Goal: Information Seeking & Learning: Learn about a topic

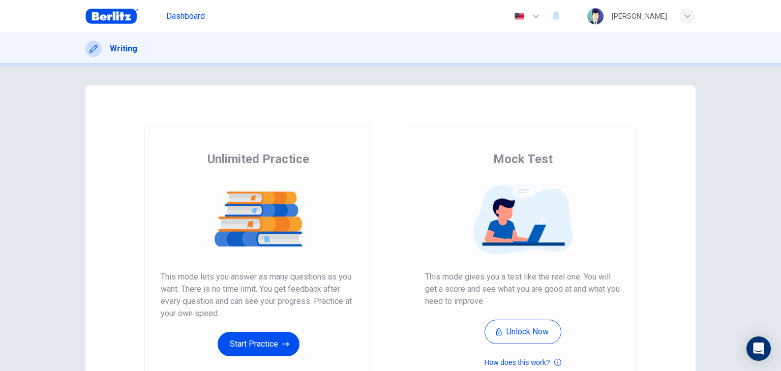
click at [183, 15] on span "Dashboard" at bounding box center [185, 16] width 39 height 12
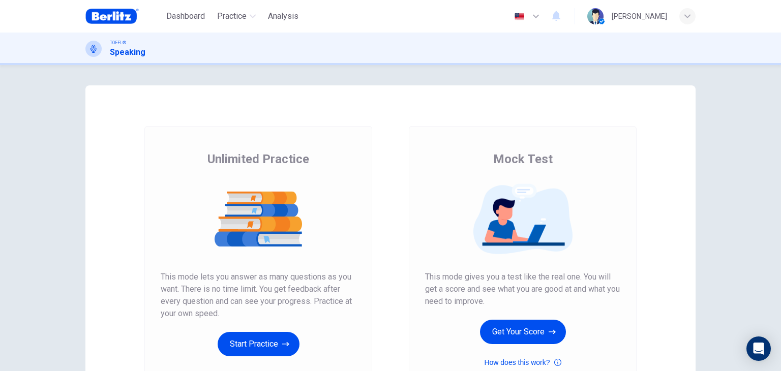
drag, startPoint x: 775, startPoint y: 158, endPoint x: 781, endPoint y: 205, distance: 47.6
click at [781, 205] on div "Unlimited Practice Mock Test Unlimited Practice This mode lets you answer as ma…" at bounding box center [390, 218] width 781 height 306
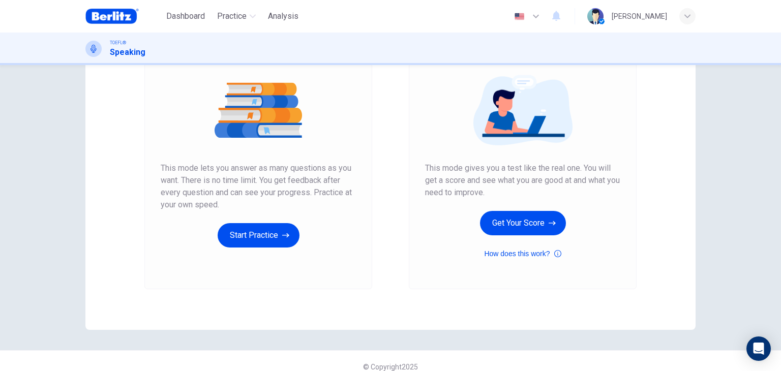
scroll to position [121, 0]
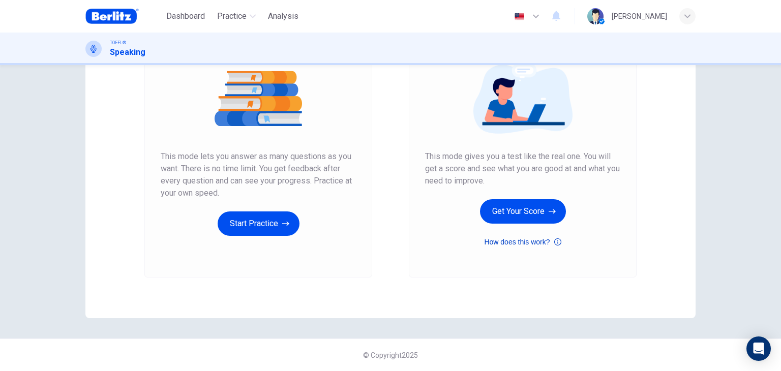
click at [554, 243] on icon "button" at bounding box center [557, 242] width 7 height 12
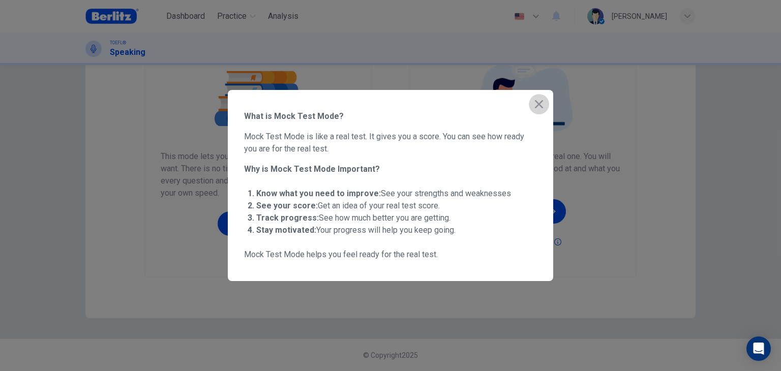
click at [539, 106] on icon "button" at bounding box center [539, 104] width 12 height 12
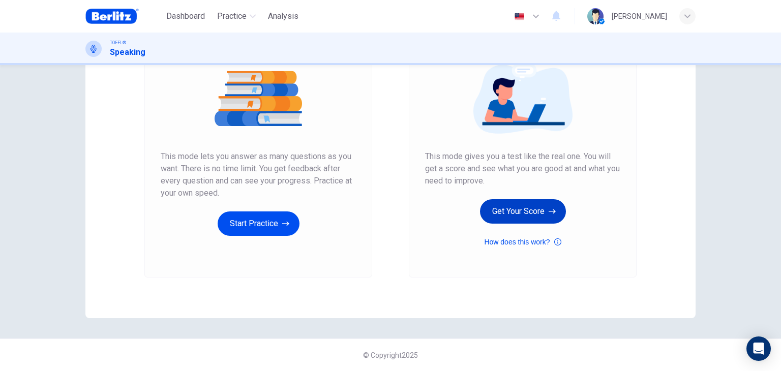
click at [518, 210] on button "Get Your Score" at bounding box center [523, 211] width 86 height 24
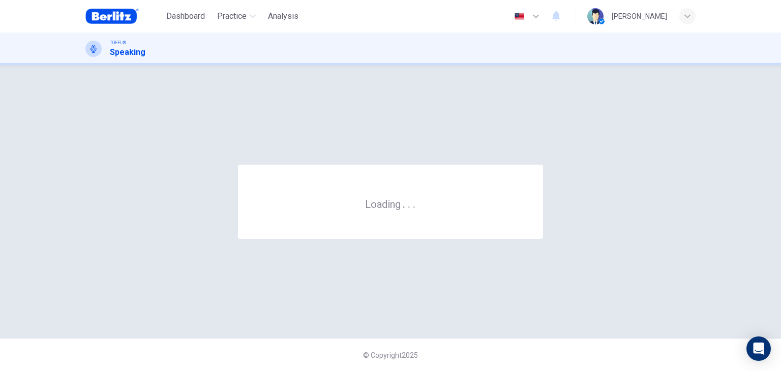
scroll to position [0, 0]
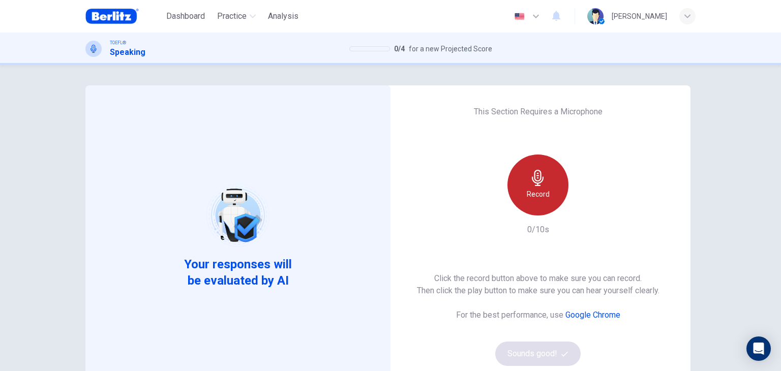
click at [545, 186] on div "Record" at bounding box center [538, 185] width 61 height 61
click at [545, 186] on div "Stop" at bounding box center [538, 185] width 61 height 61
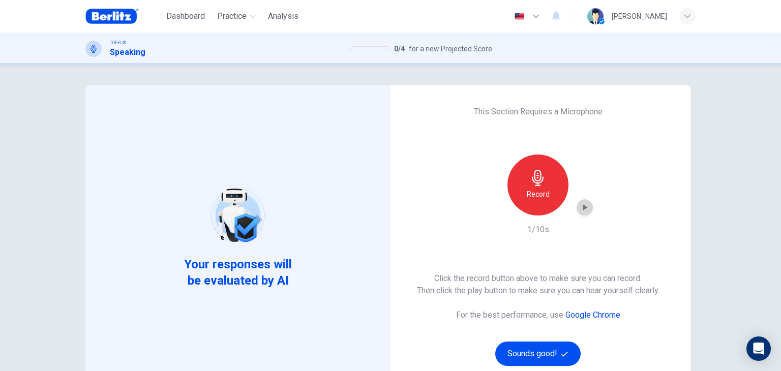
click at [583, 209] on icon "button" at bounding box center [585, 207] width 5 height 6
click at [536, 348] on button "Sounds good!" at bounding box center [537, 354] width 85 height 24
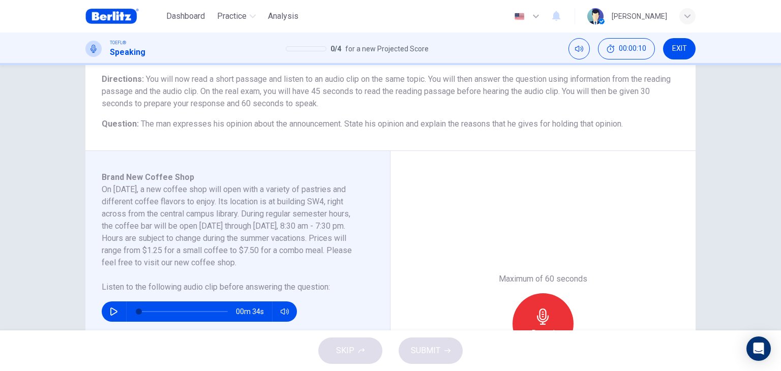
scroll to position [142, 0]
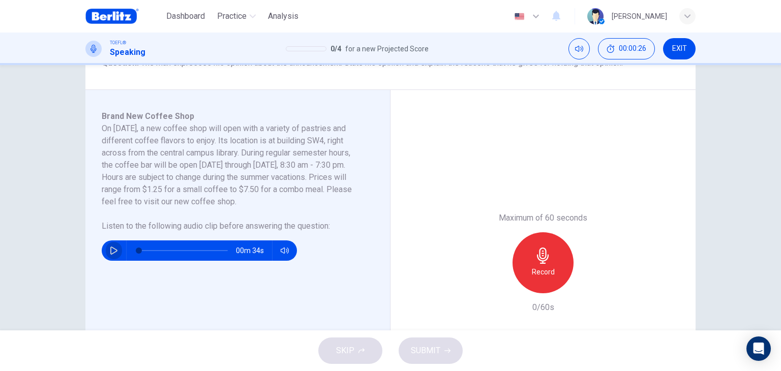
click at [111, 247] on icon "button" at bounding box center [114, 251] width 8 height 8
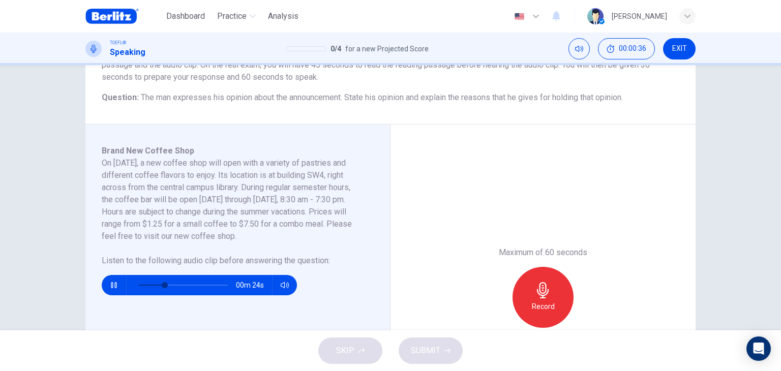
scroll to position [109, 0]
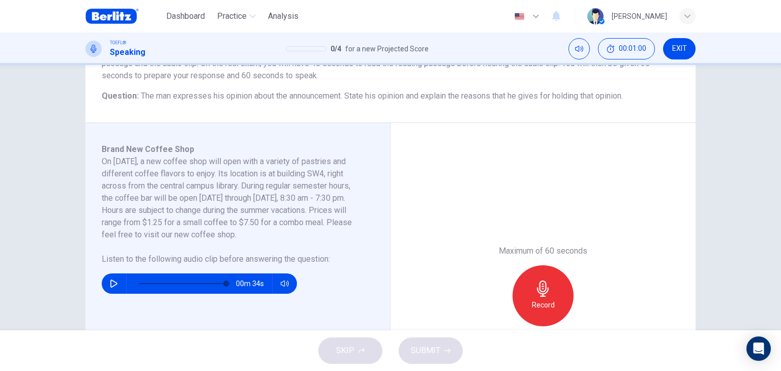
type input "*"
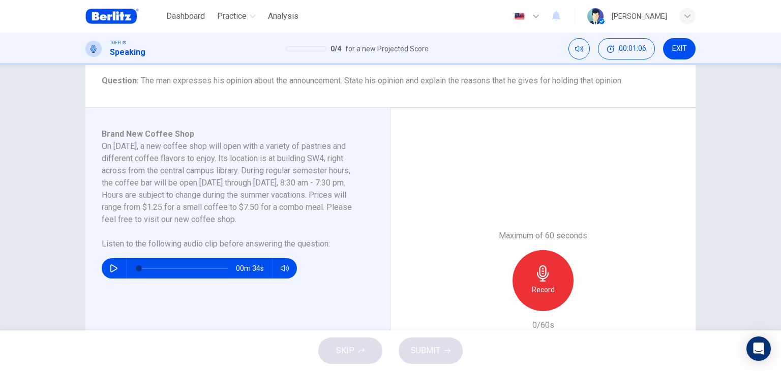
scroll to position [126, 0]
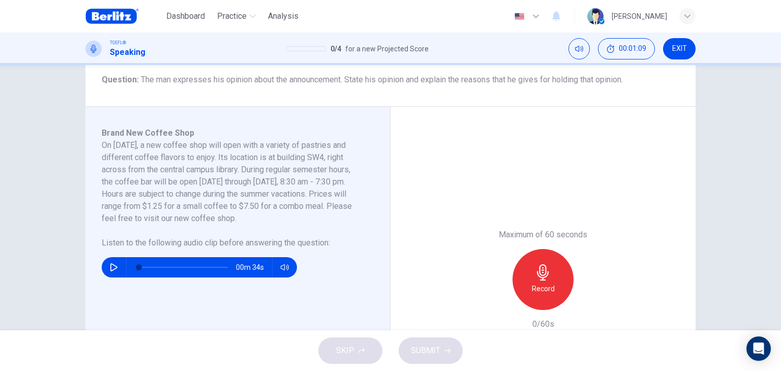
click at [541, 283] on h6 "Record" at bounding box center [543, 289] width 23 height 12
click at [542, 275] on icon "button" at bounding box center [543, 272] width 12 height 16
click at [437, 346] on span "SUBMIT" at bounding box center [425, 351] width 29 height 14
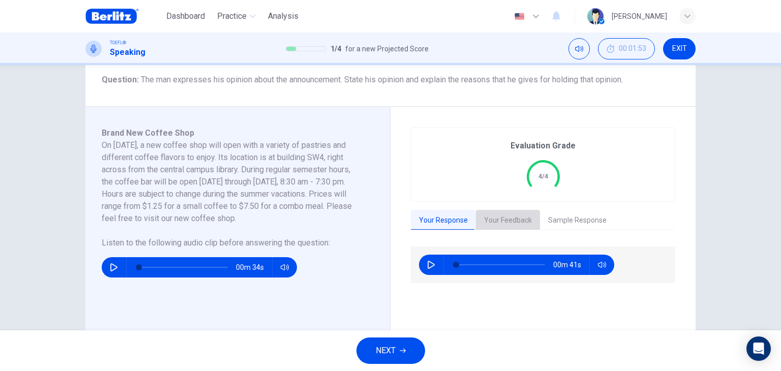
click at [513, 211] on button "Your Feedback" at bounding box center [508, 220] width 64 height 21
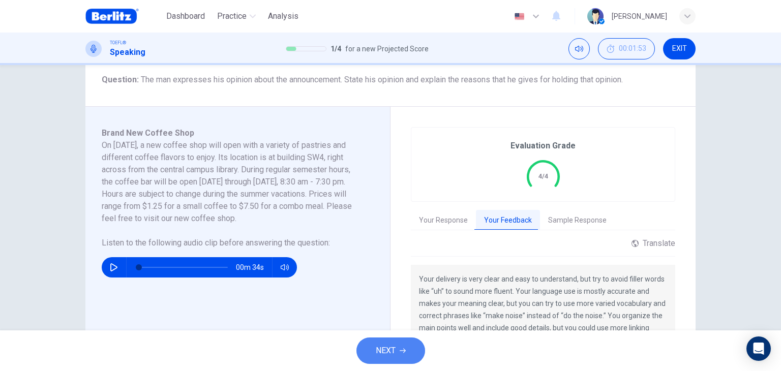
click at [402, 353] on icon "button" at bounding box center [403, 351] width 6 height 6
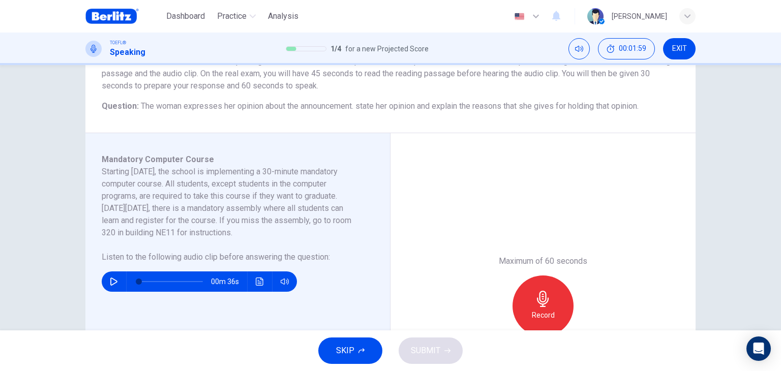
scroll to position [100, 0]
click at [114, 281] on icon "button" at bounding box center [113, 281] width 7 height 8
type input "*"
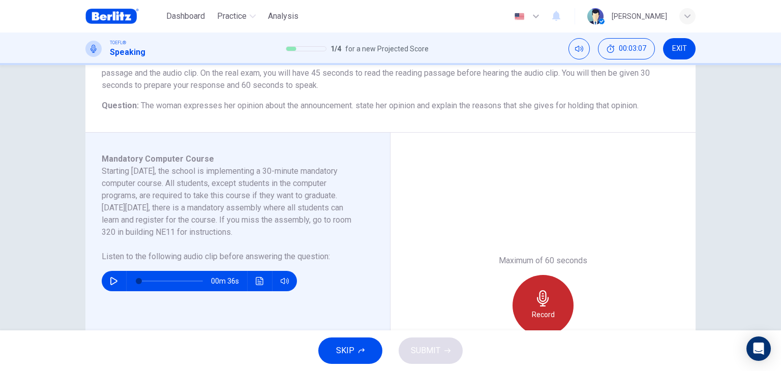
click at [538, 300] on icon "button" at bounding box center [543, 298] width 12 height 16
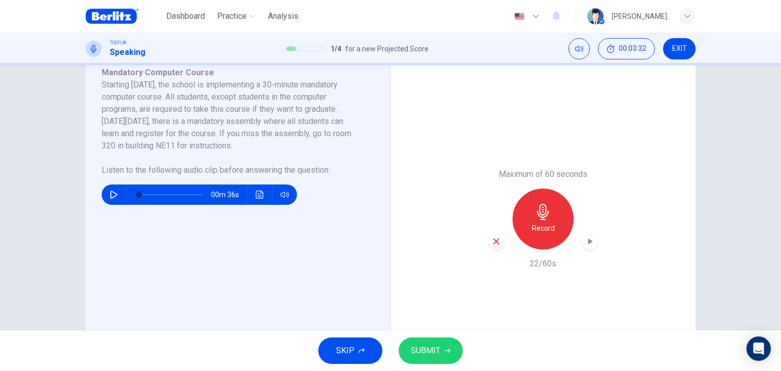
scroll to position [187, 0]
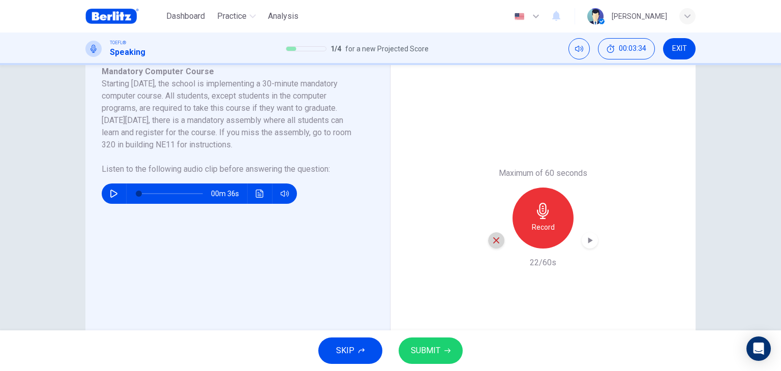
click at [492, 239] on icon "button" at bounding box center [496, 240] width 9 height 9
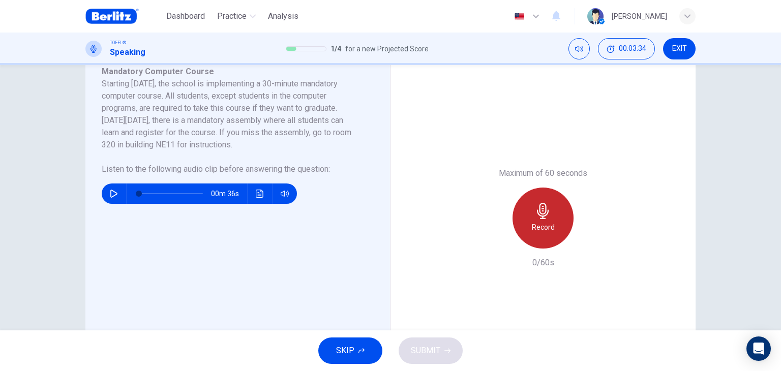
click at [549, 223] on h6 "Record" at bounding box center [543, 227] width 23 height 12
click at [549, 223] on div "Stop" at bounding box center [543, 218] width 61 height 61
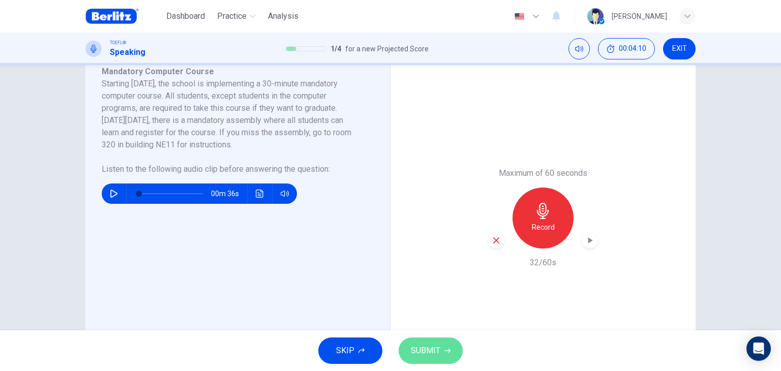
click at [439, 352] on span "SUBMIT" at bounding box center [425, 351] width 29 height 14
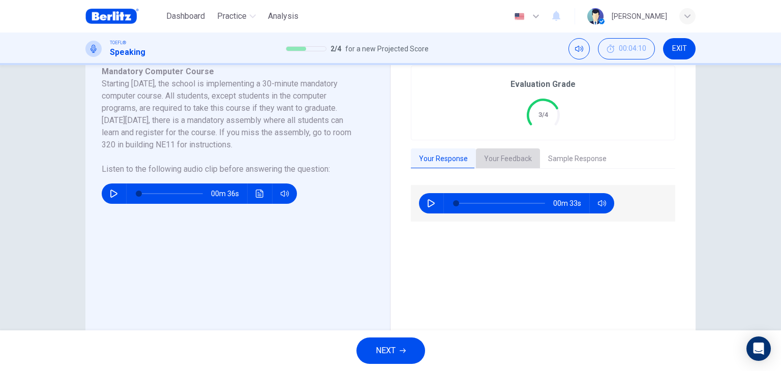
click at [510, 162] on button "Your Feedback" at bounding box center [508, 159] width 64 height 21
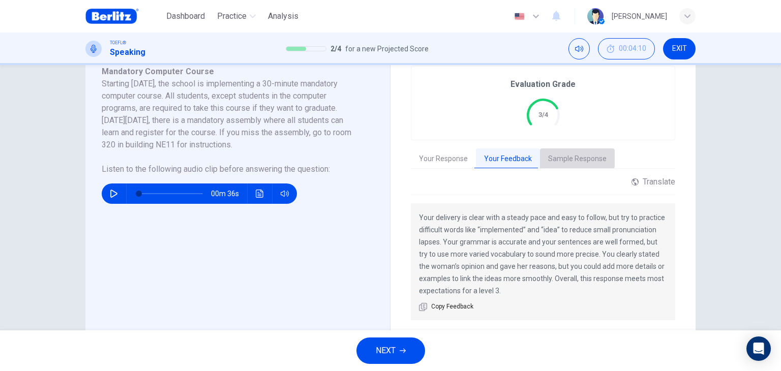
click at [570, 155] on button "Sample Response" at bounding box center [577, 159] width 75 height 21
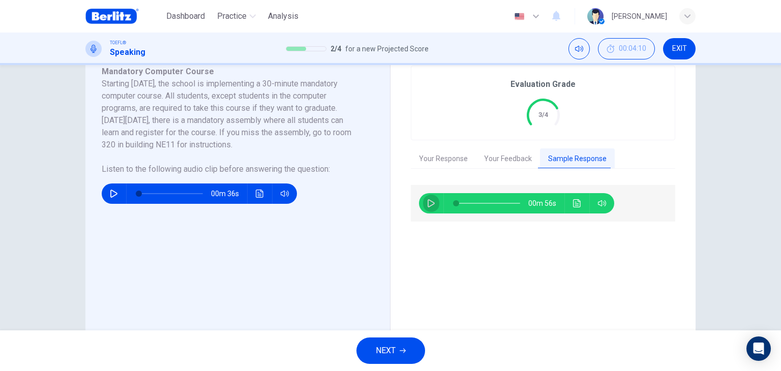
click at [428, 200] on icon "button" at bounding box center [431, 203] width 7 height 8
click at [428, 200] on icon "button" at bounding box center [431, 203] width 6 height 6
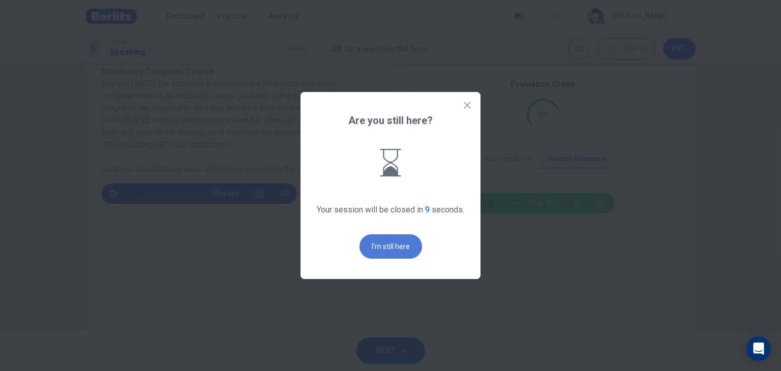
click at [389, 244] on button "I'm still here" at bounding box center [391, 246] width 63 height 24
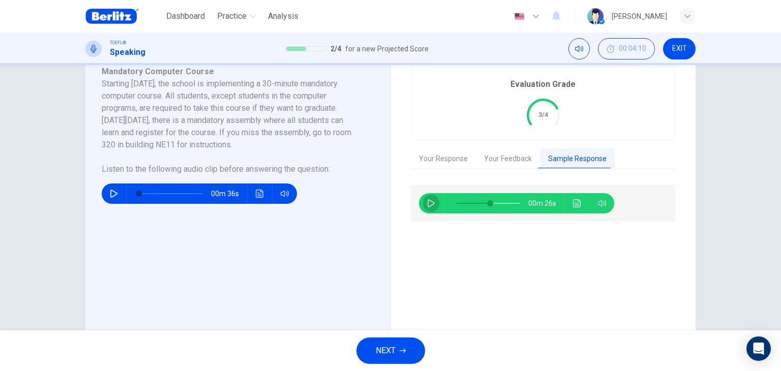
click at [427, 202] on icon "button" at bounding box center [431, 203] width 8 height 8
type input "**"
click at [378, 349] on span "NEXT" at bounding box center [386, 351] width 20 height 14
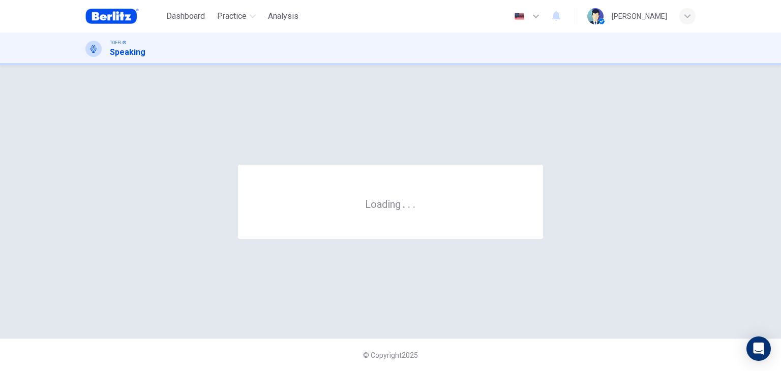
scroll to position [0, 0]
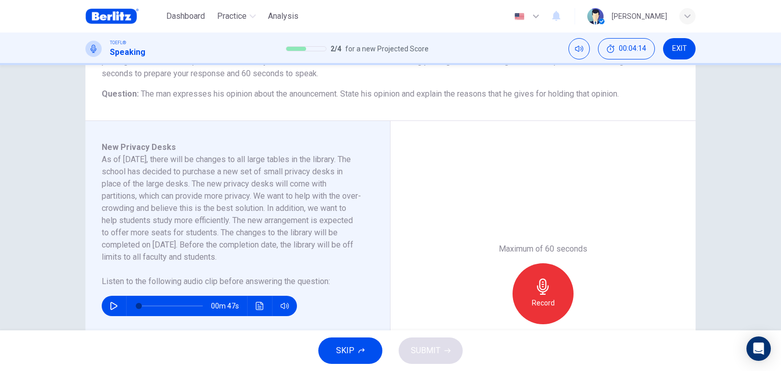
scroll to position [122, 0]
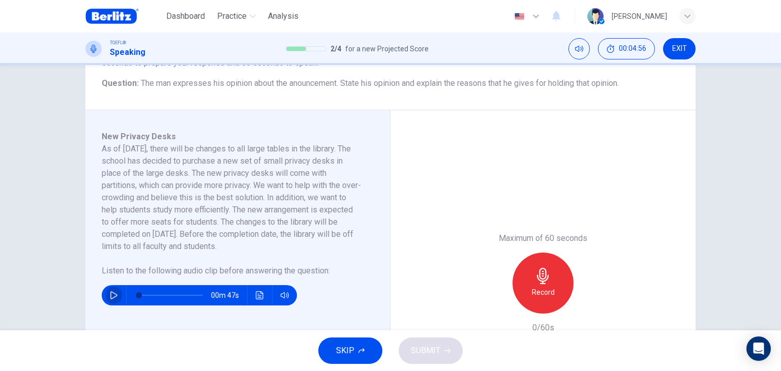
click at [111, 294] on icon "button" at bounding box center [114, 295] width 8 height 8
type input "*"
click at [545, 287] on h6 "Record" at bounding box center [543, 292] width 23 height 12
click at [545, 287] on h6 "Stop" at bounding box center [543, 292] width 15 height 12
click at [492, 307] on icon "button" at bounding box center [496, 305] width 9 height 9
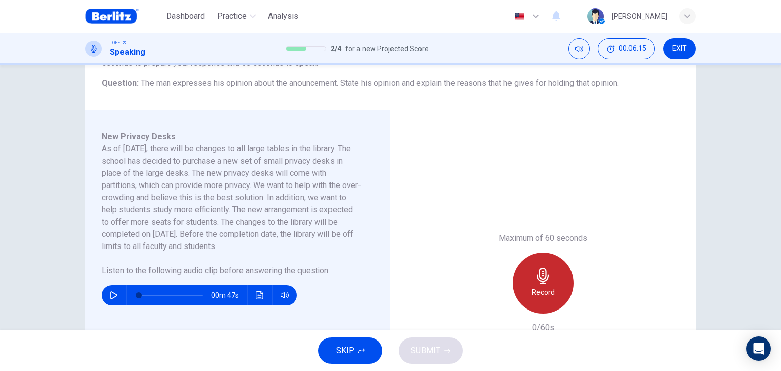
click at [547, 275] on icon "button" at bounding box center [543, 276] width 16 height 16
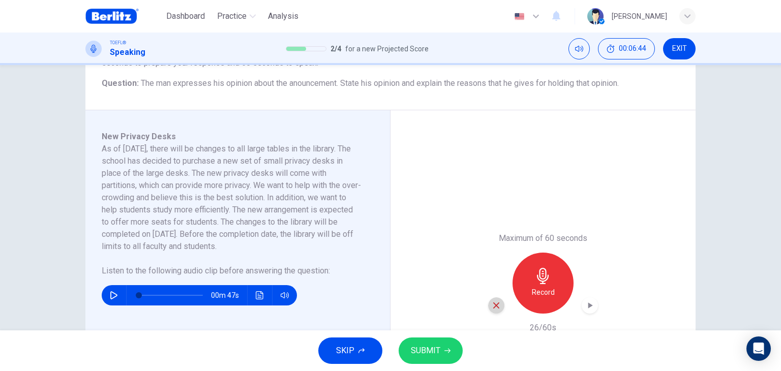
click at [494, 305] on icon "button" at bounding box center [496, 306] width 6 height 6
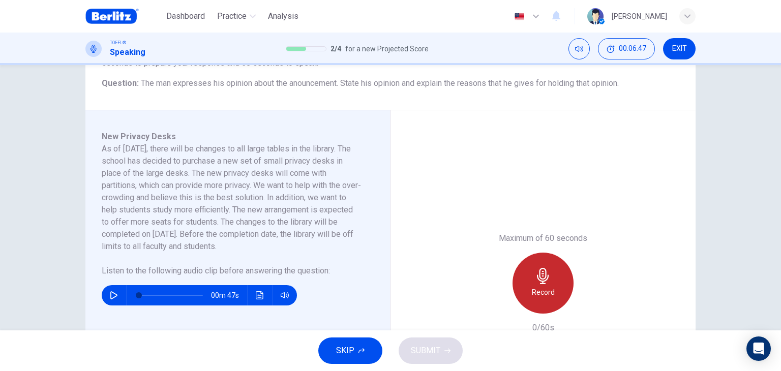
click at [546, 278] on icon "button" at bounding box center [543, 276] width 16 height 16
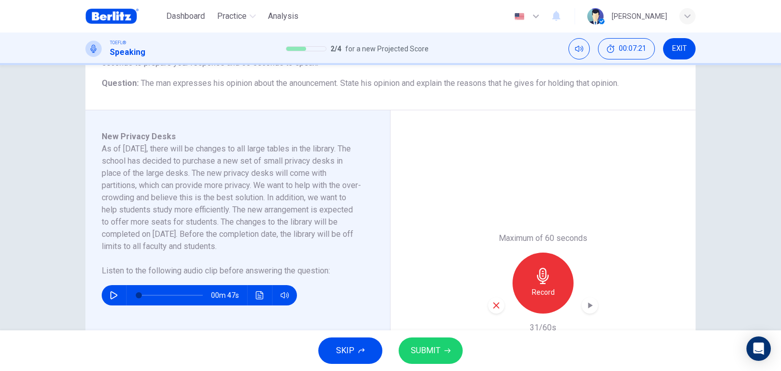
click at [492, 306] on icon "button" at bounding box center [496, 305] width 9 height 9
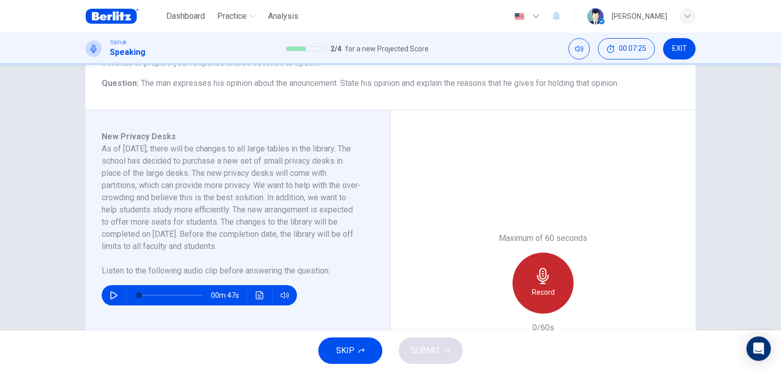
click at [535, 281] on icon "button" at bounding box center [543, 276] width 16 height 16
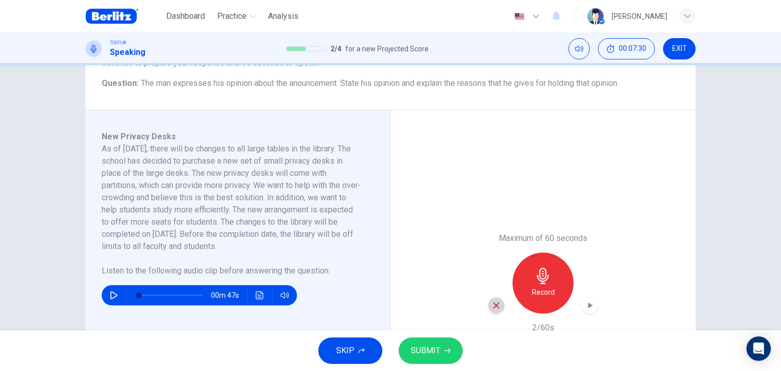
click at [494, 307] on icon "button" at bounding box center [496, 305] width 9 height 9
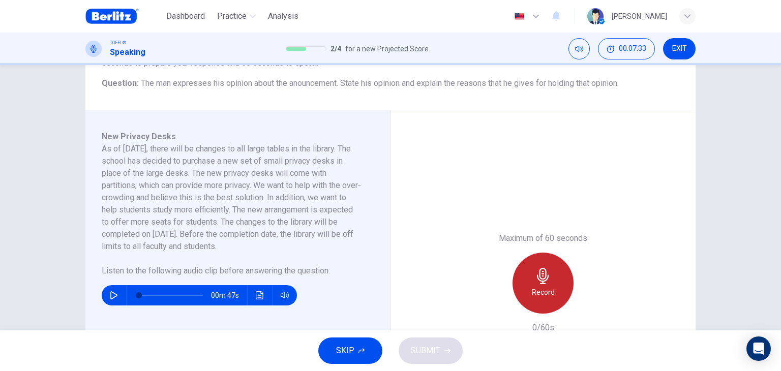
click at [536, 271] on icon "button" at bounding box center [543, 276] width 16 height 16
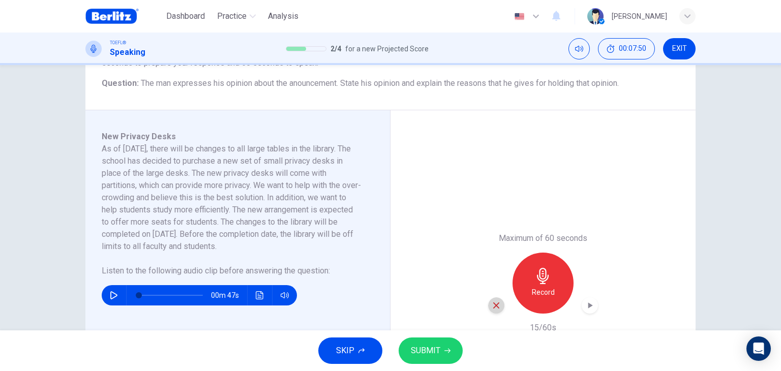
click at [494, 306] on icon "button" at bounding box center [496, 306] width 6 height 6
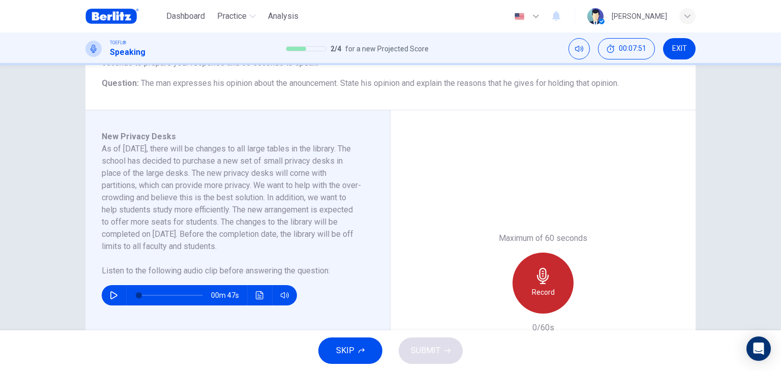
click at [546, 282] on icon "button" at bounding box center [543, 276] width 16 height 16
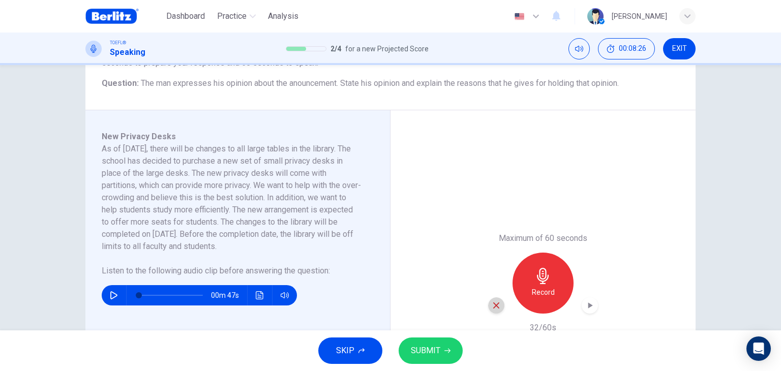
click at [494, 302] on icon "button" at bounding box center [496, 305] width 9 height 9
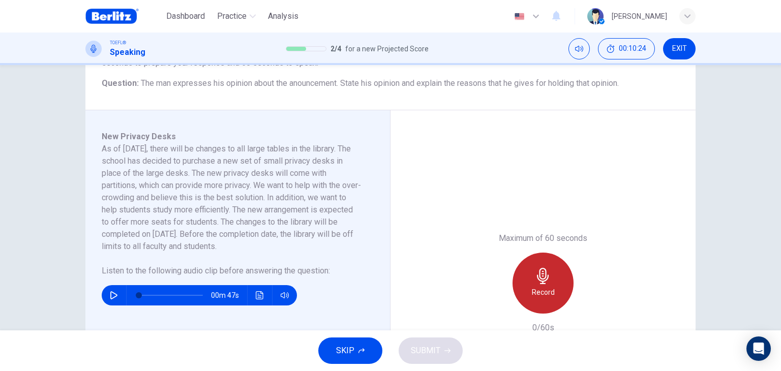
click at [550, 267] on div "Record" at bounding box center [543, 283] width 61 height 61
click at [550, 267] on div "Stop" at bounding box center [543, 283] width 61 height 61
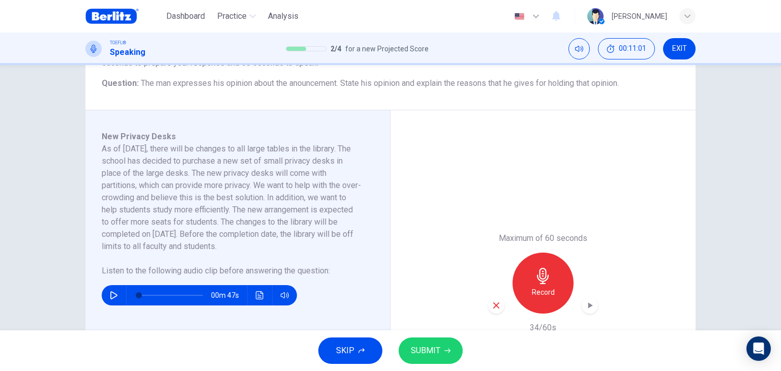
click at [423, 349] on span "SUBMIT" at bounding box center [425, 351] width 29 height 14
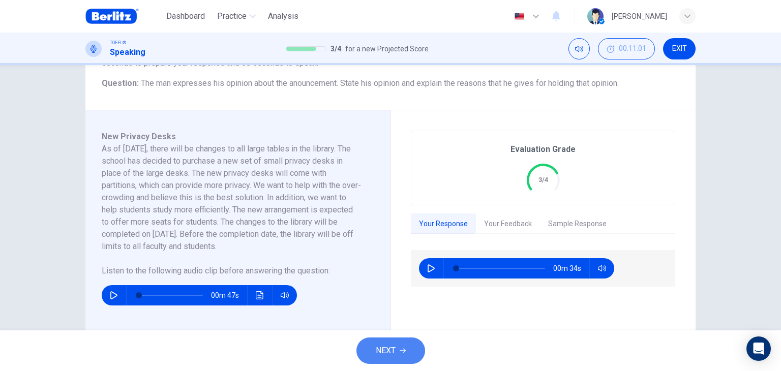
click at [394, 350] on span "NEXT" at bounding box center [386, 351] width 20 height 14
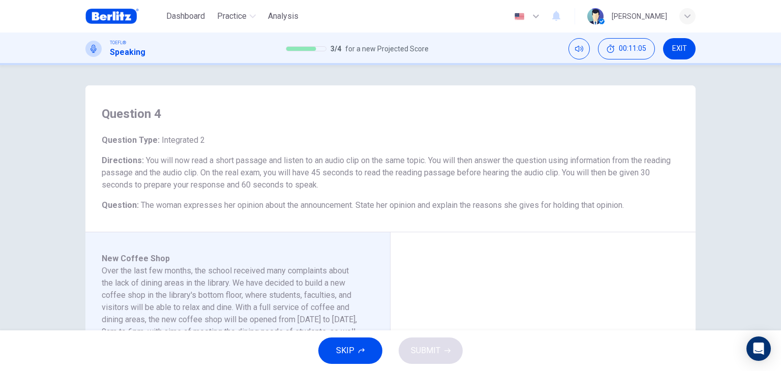
click at [34, 225] on div "Question 4 Question Type : Integrated 2 Directions : You will now read a short …" at bounding box center [390, 197] width 781 height 265
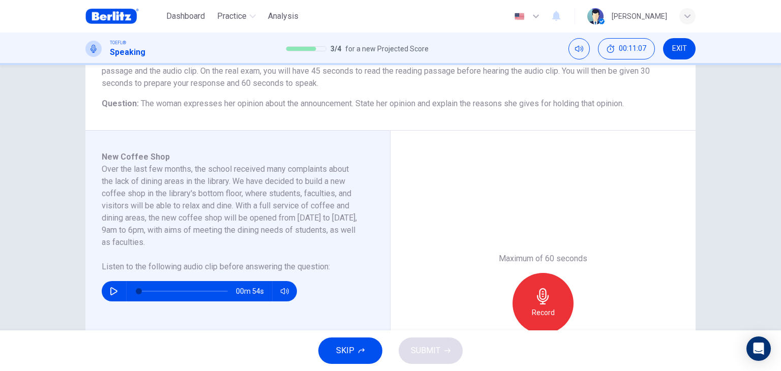
scroll to position [122, 0]
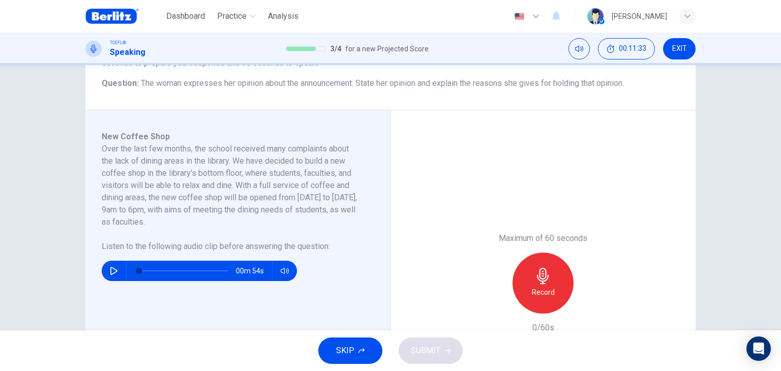
click at [112, 271] on icon "button" at bounding box center [114, 271] width 8 height 8
type input "*"
click at [537, 285] on div "Record" at bounding box center [543, 283] width 61 height 61
click at [537, 285] on div "Stop" at bounding box center [543, 283] width 61 height 61
click at [492, 306] on icon "button" at bounding box center [496, 305] width 9 height 9
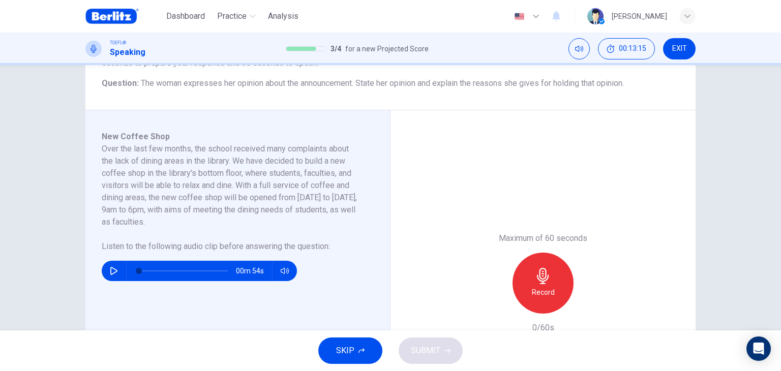
click at [551, 287] on h6 "Record" at bounding box center [543, 292] width 23 height 12
click at [551, 287] on div "Stop" at bounding box center [543, 283] width 61 height 61
click at [437, 352] on span "SUBMIT" at bounding box center [425, 351] width 29 height 14
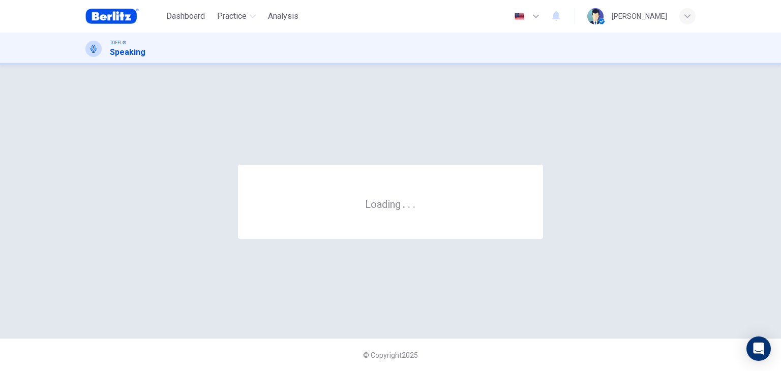
scroll to position [0, 0]
